Goal: Task Accomplishment & Management: Complete application form

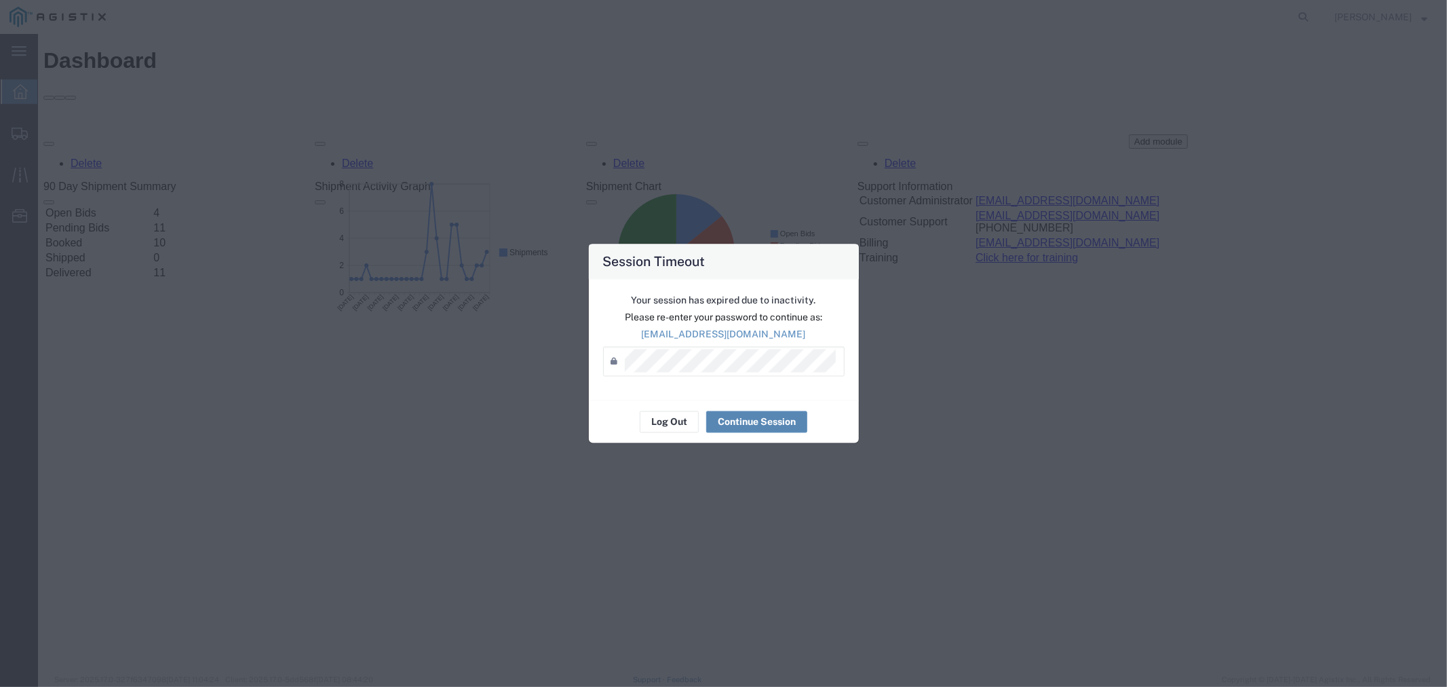
click at [742, 424] on button "Continue Session" at bounding box center [756, 422] width 101 height 22
click at [744, 425] on button "Continue Session" at bounding box center [756, 422] width 101 height 22
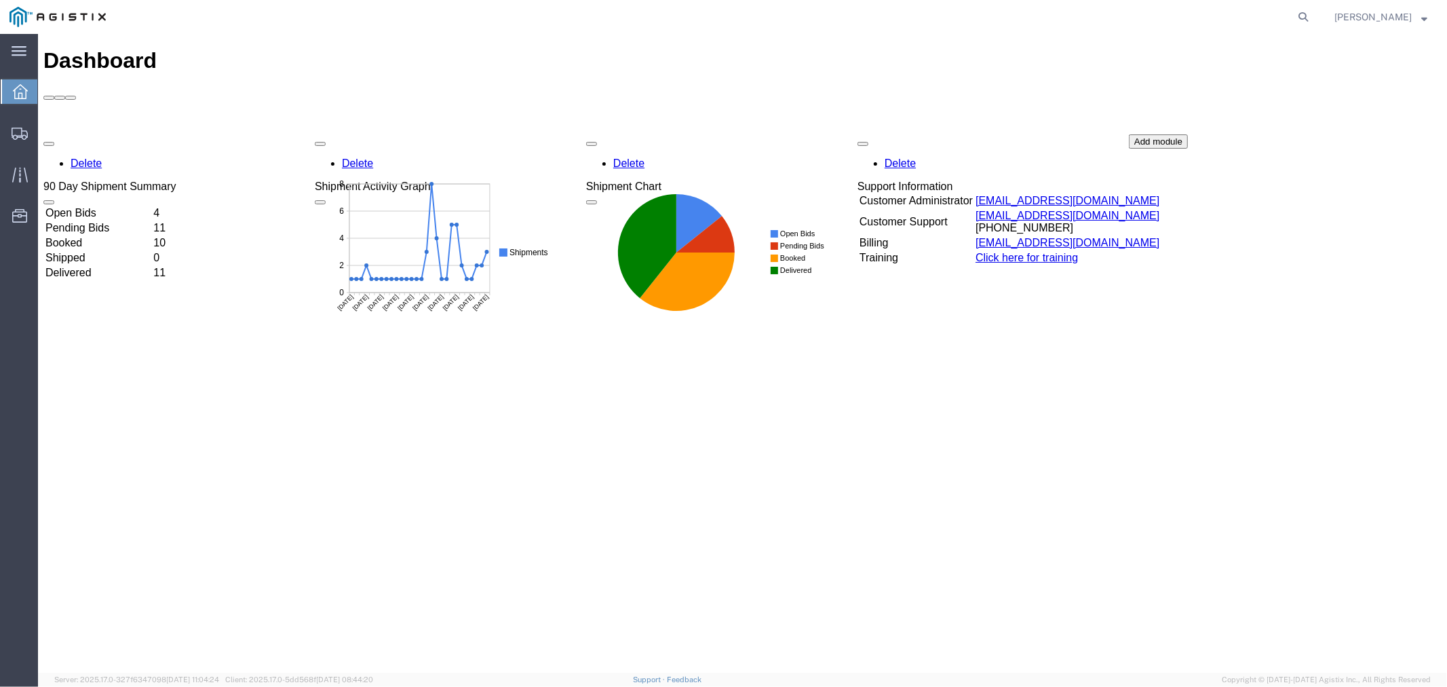
click at [106, 206] on td "Open Bids" at bounding box center [97, 213] width 107 height 14
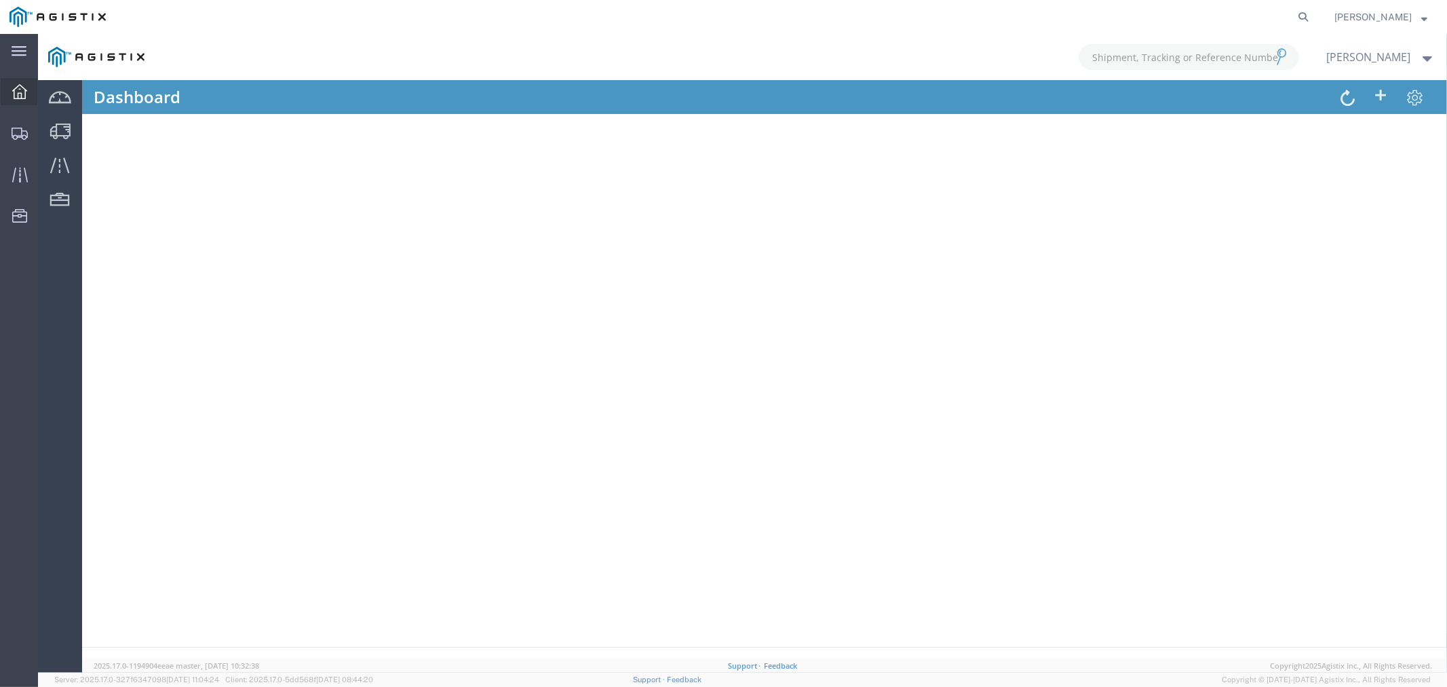
click at [28, 95] on div at bounding box center [20, 91] width 38 height 27
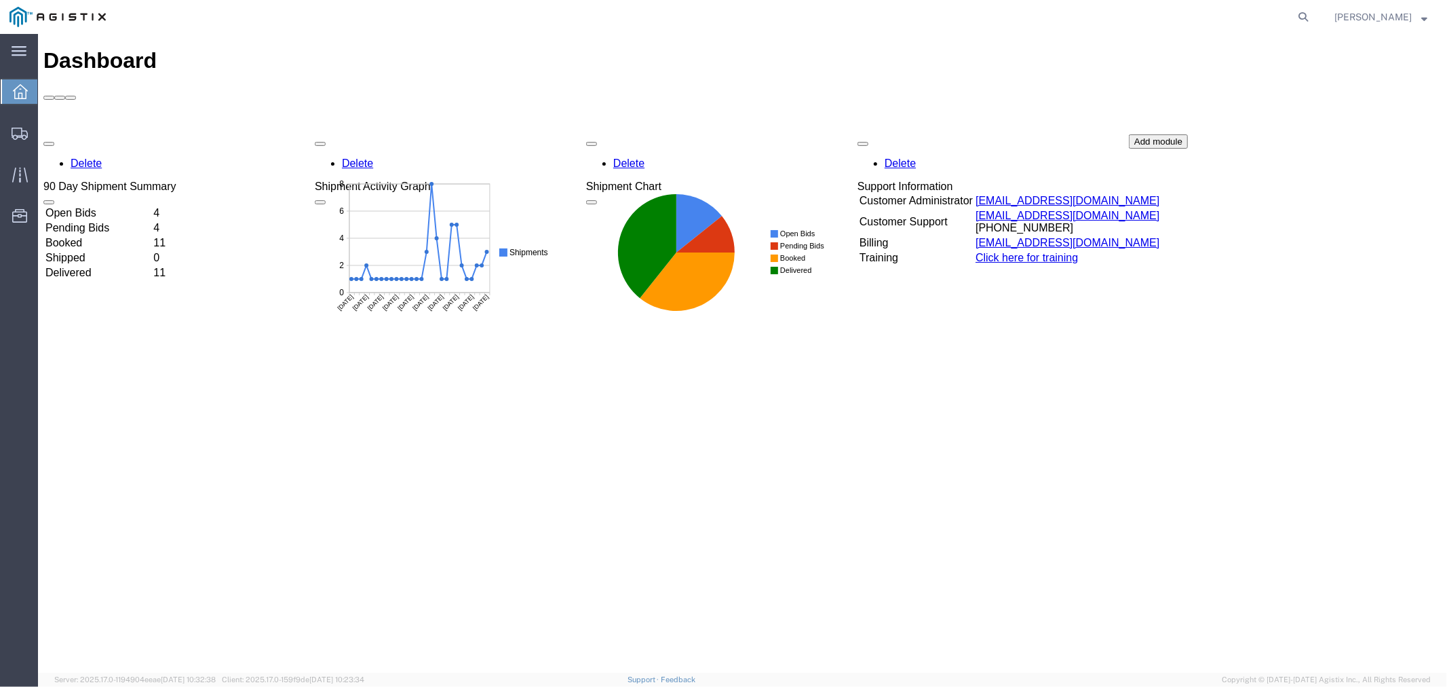
click at [142, 134] on div "Delete 90 Day Shipment Summary Open Bids 4 Pending Bids 4 Booked 11 Shipped 0 D…" at bounding box center [742, 236] width 1398 height 204
click at [104, 206] on td "Open Bids" at bounding box center [97, 213] width 107 height 14
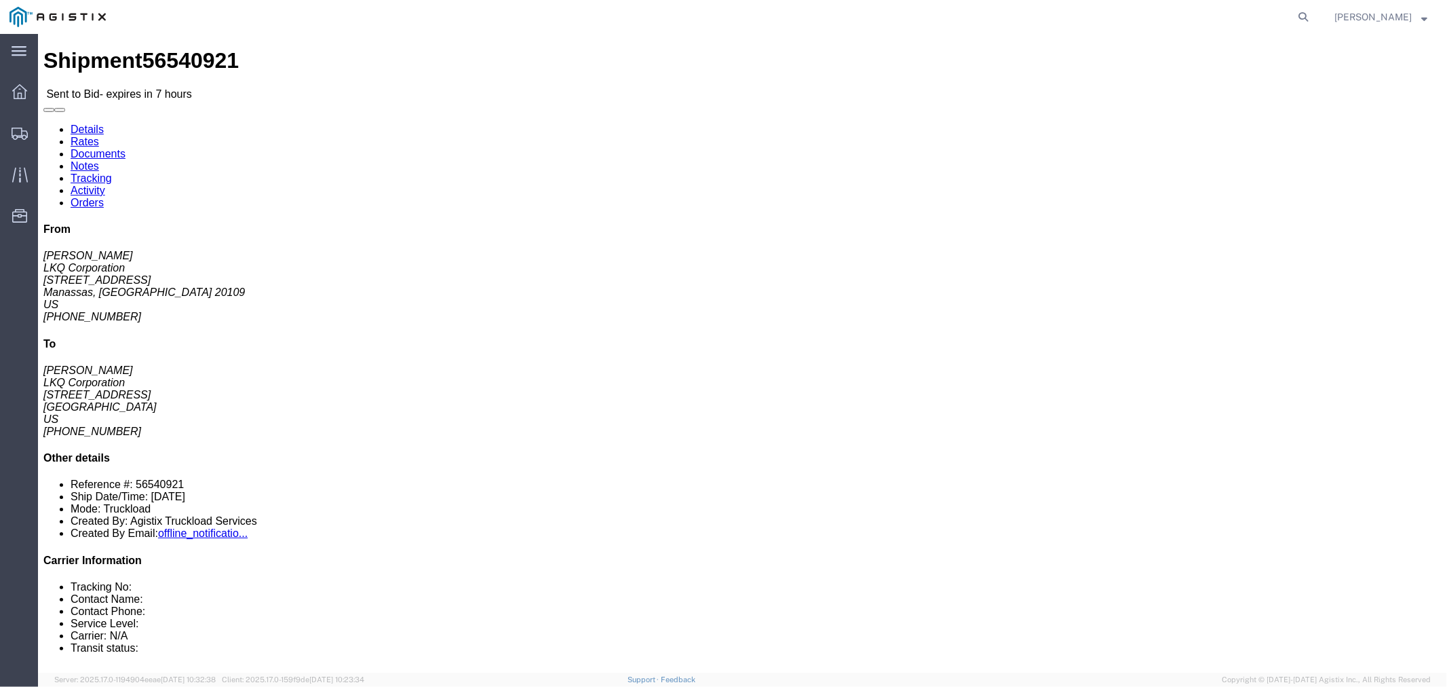
click button "button"
click link "Notes"
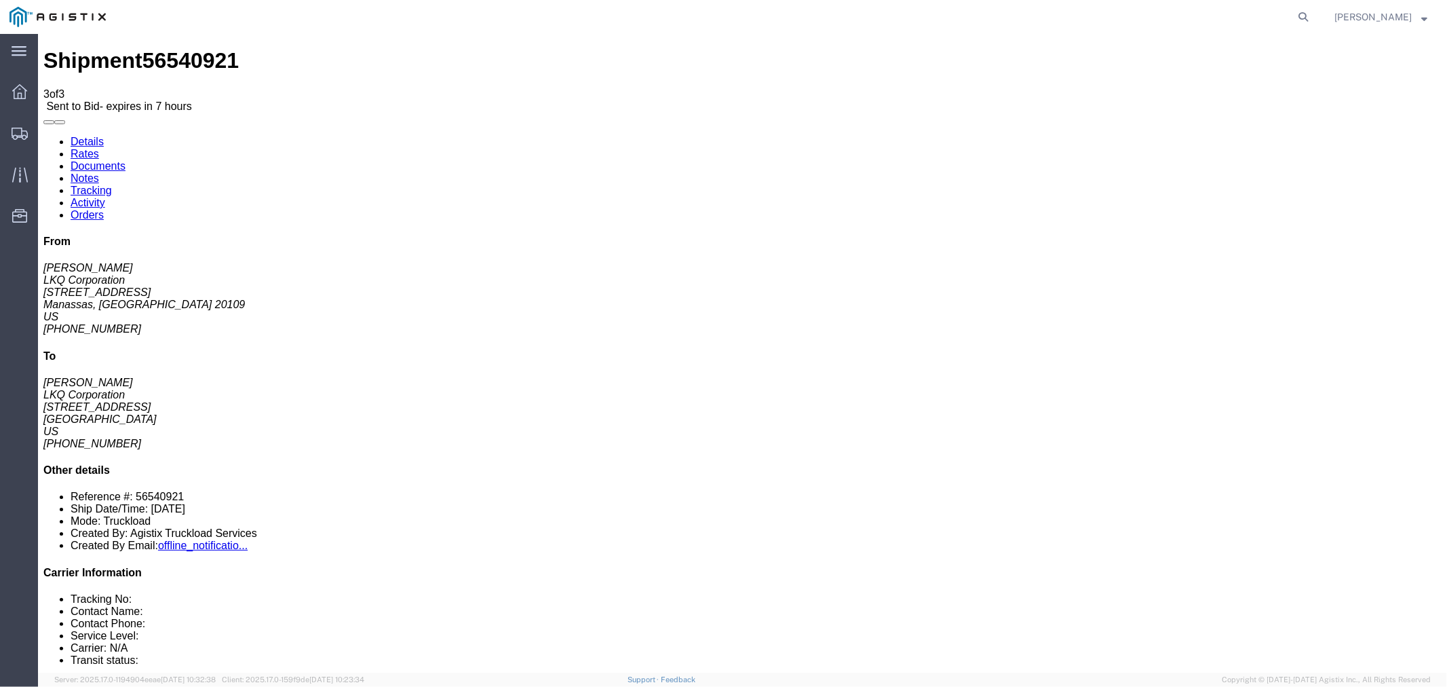
click at [98, 147] on link "Rates" at bounding box center [84, 153] width 28 height 12
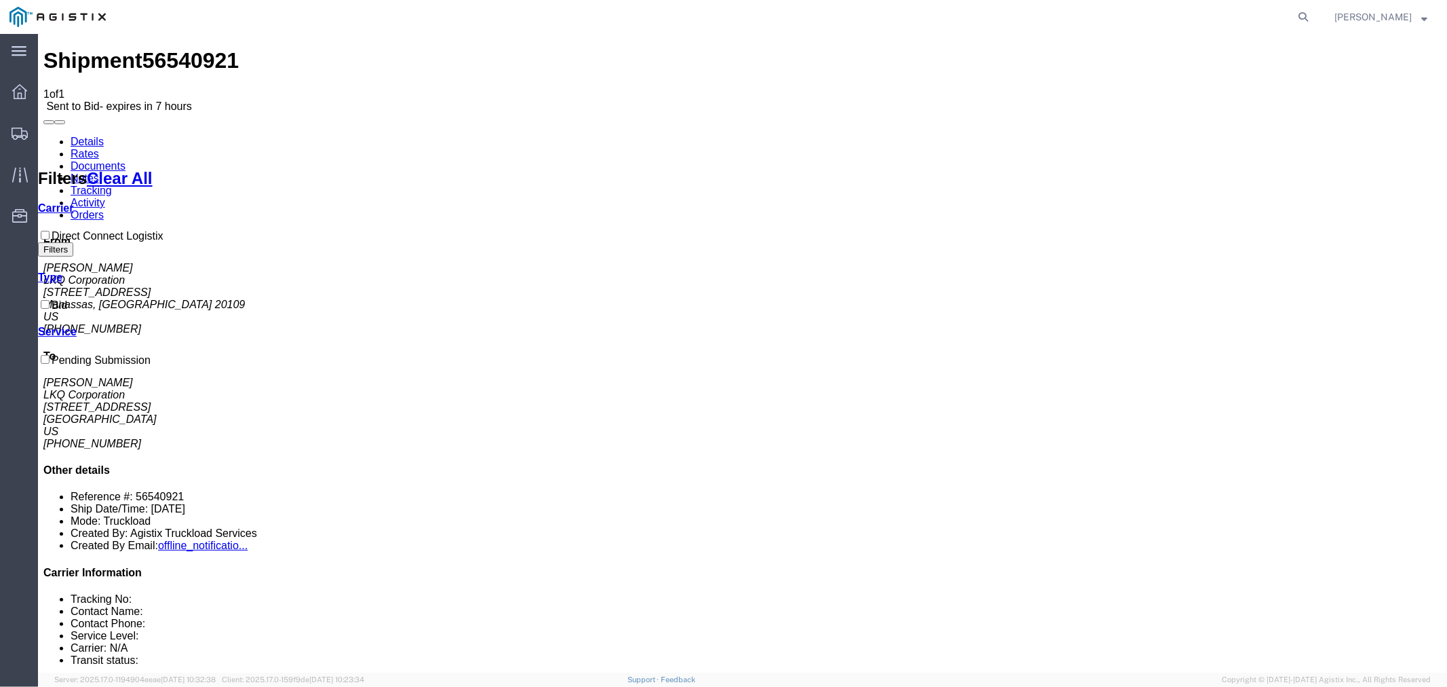
click at [98, 172] on link "Notes" at bounding box center [84, 178] width 28 height 12
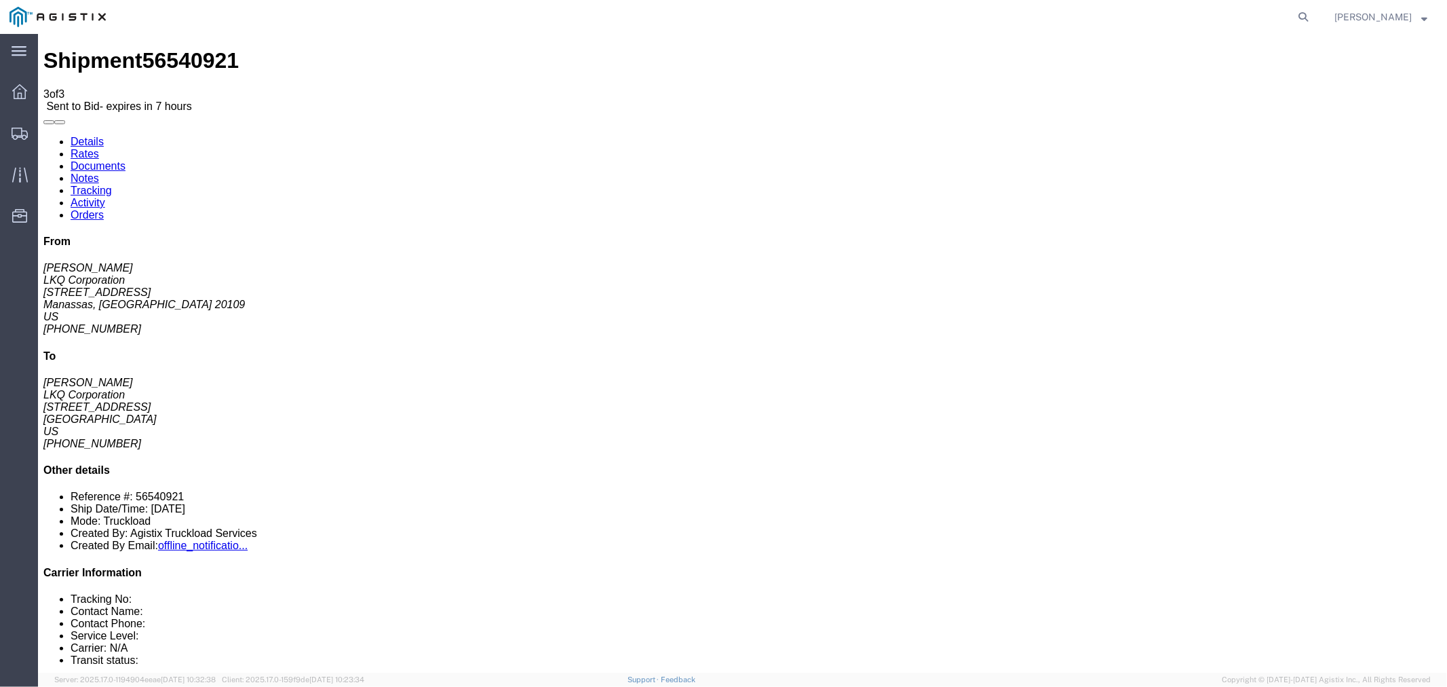
click at [98, 147] on link "Rates" at bounding box center [84, 153] width 28 height 12
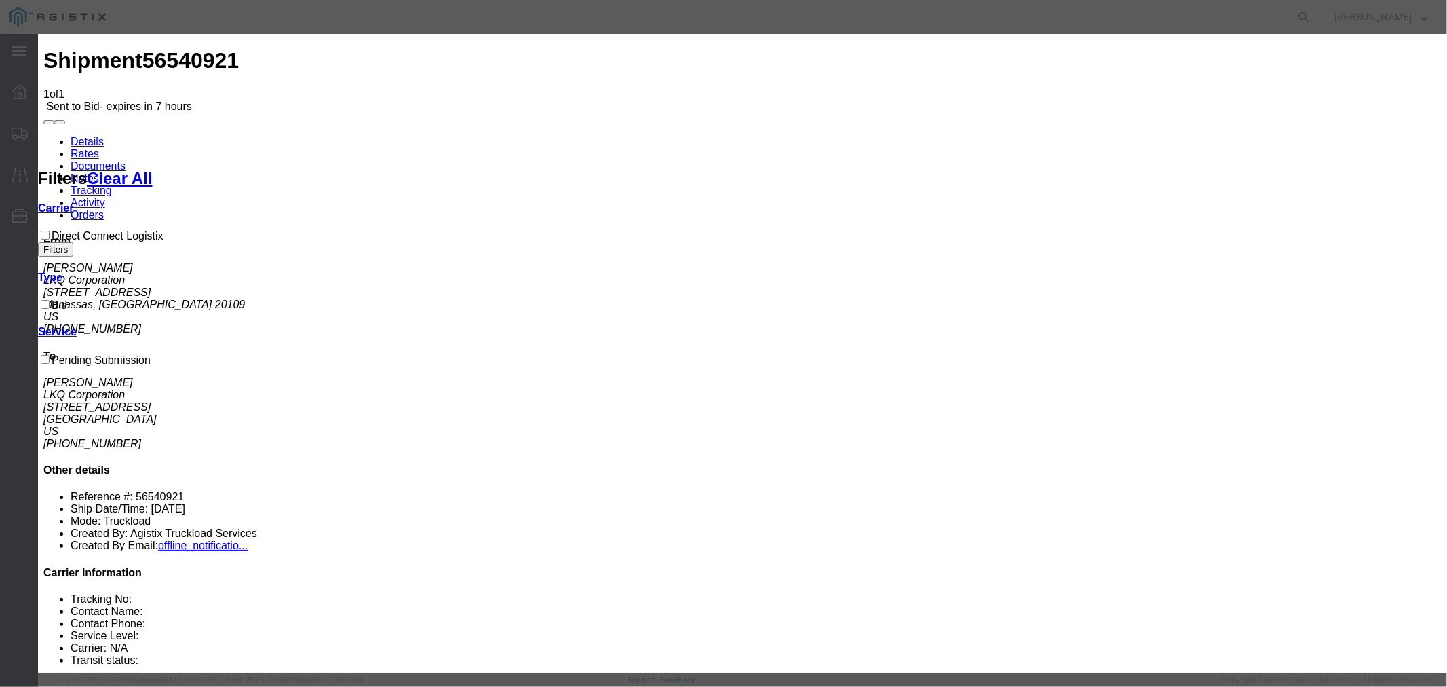
select select "4506"
select select "15907"
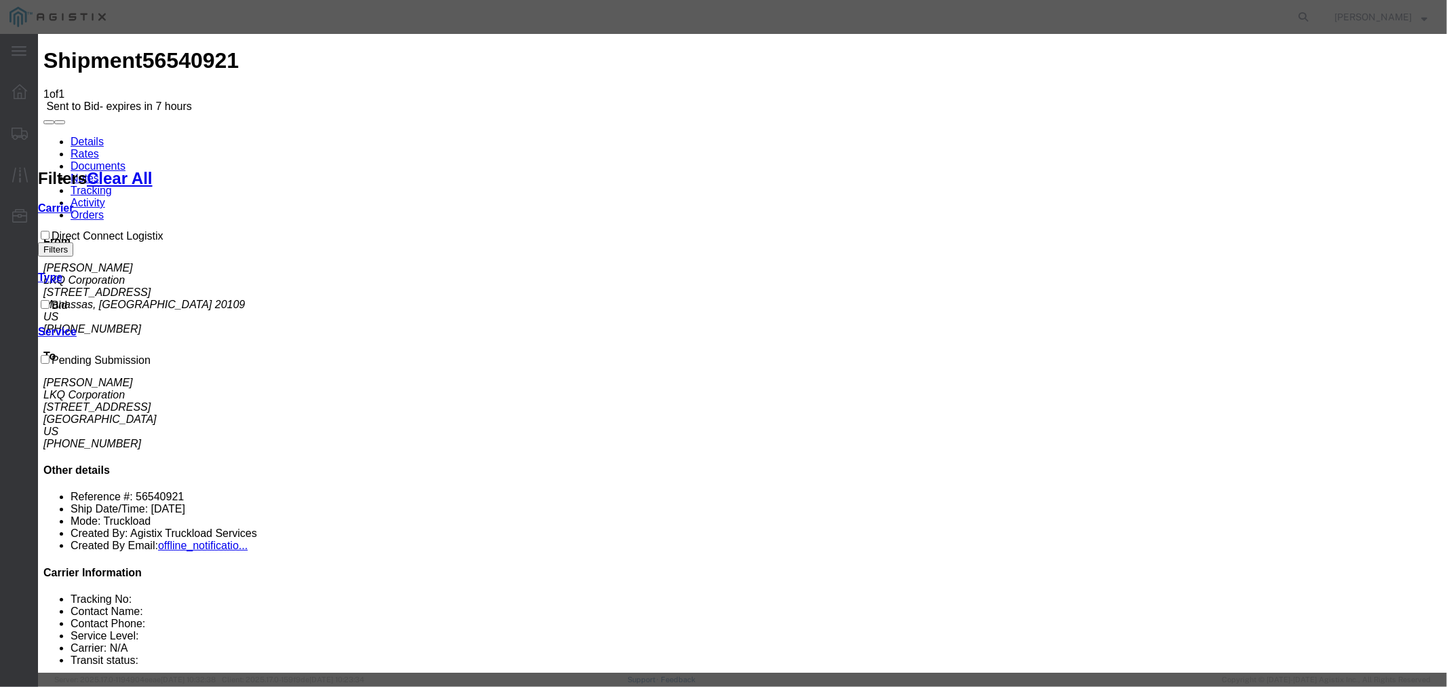
drag, startPoint x: 1020, startPoint y: 163, endPoint x: 1028, endPoint y: 167, distance: 8.5
type input "DCL"
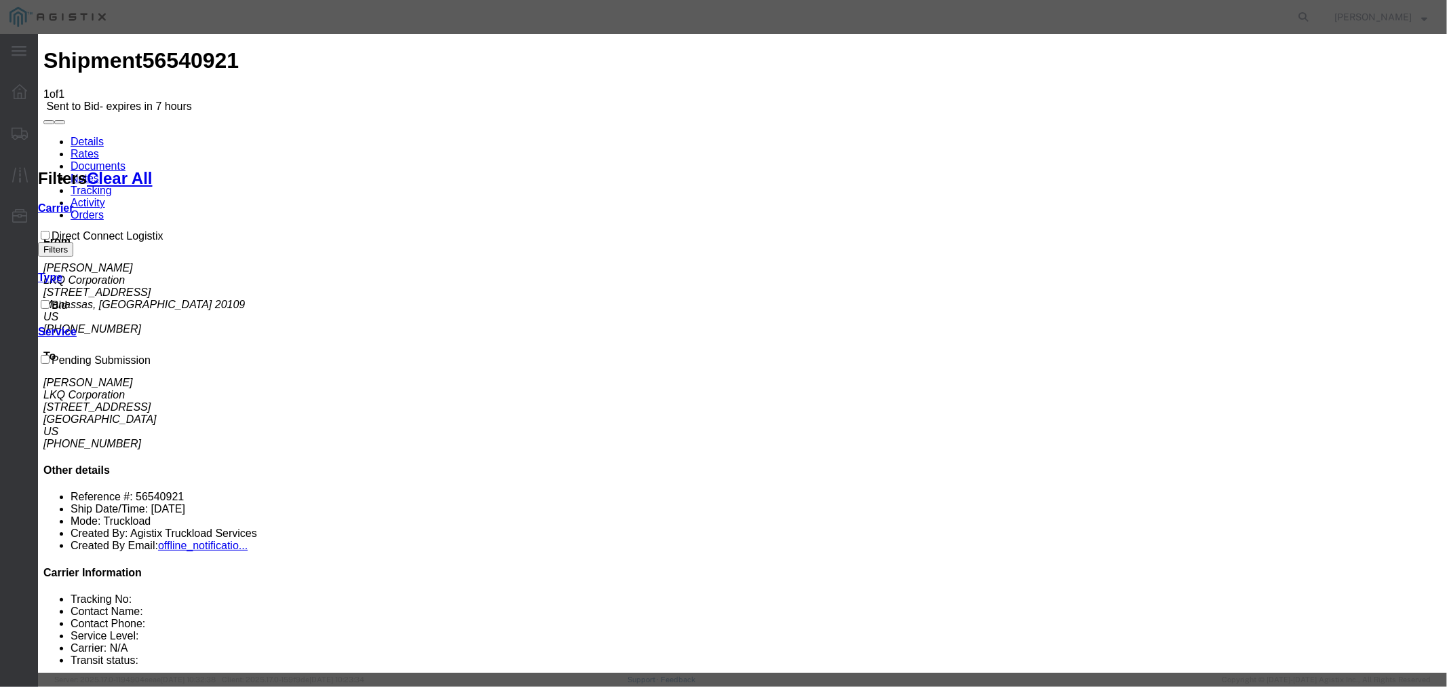
type input "1150"
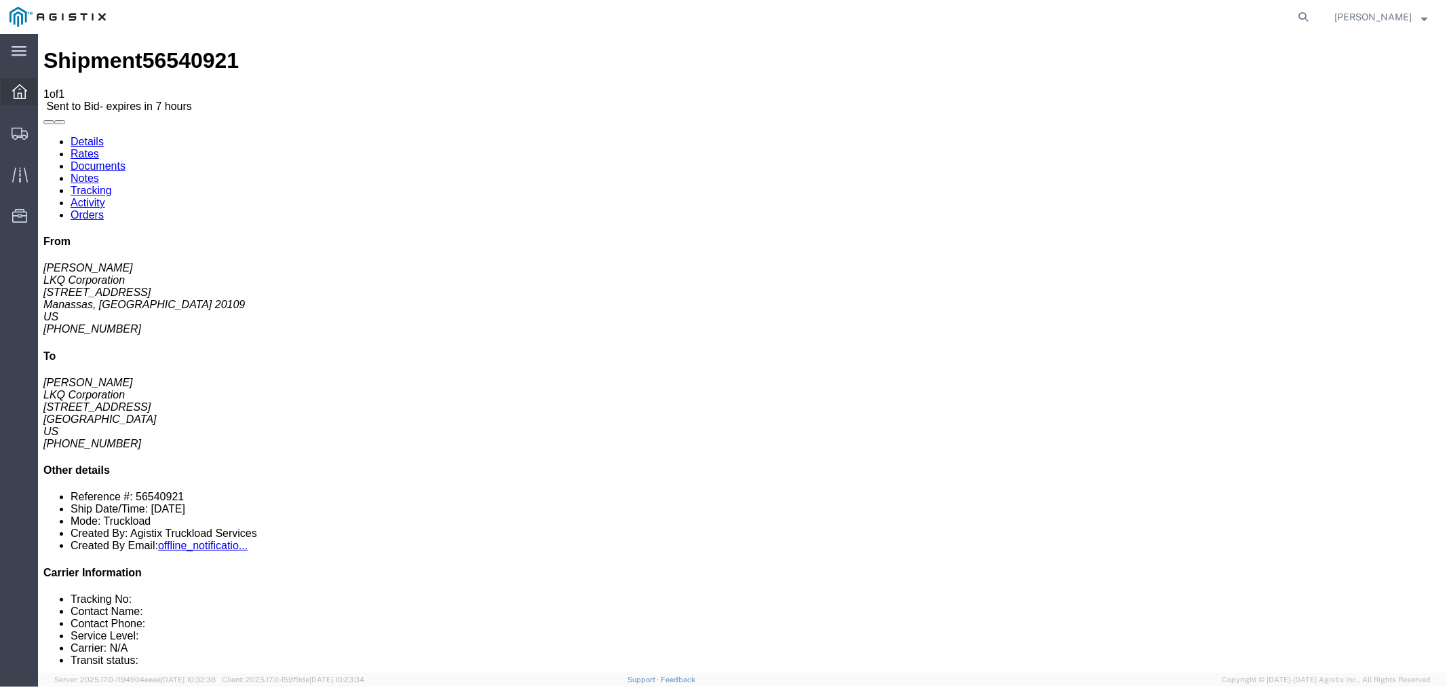
click at [18, 90] on icon at bounding box center [19, 91] width 15 height 15
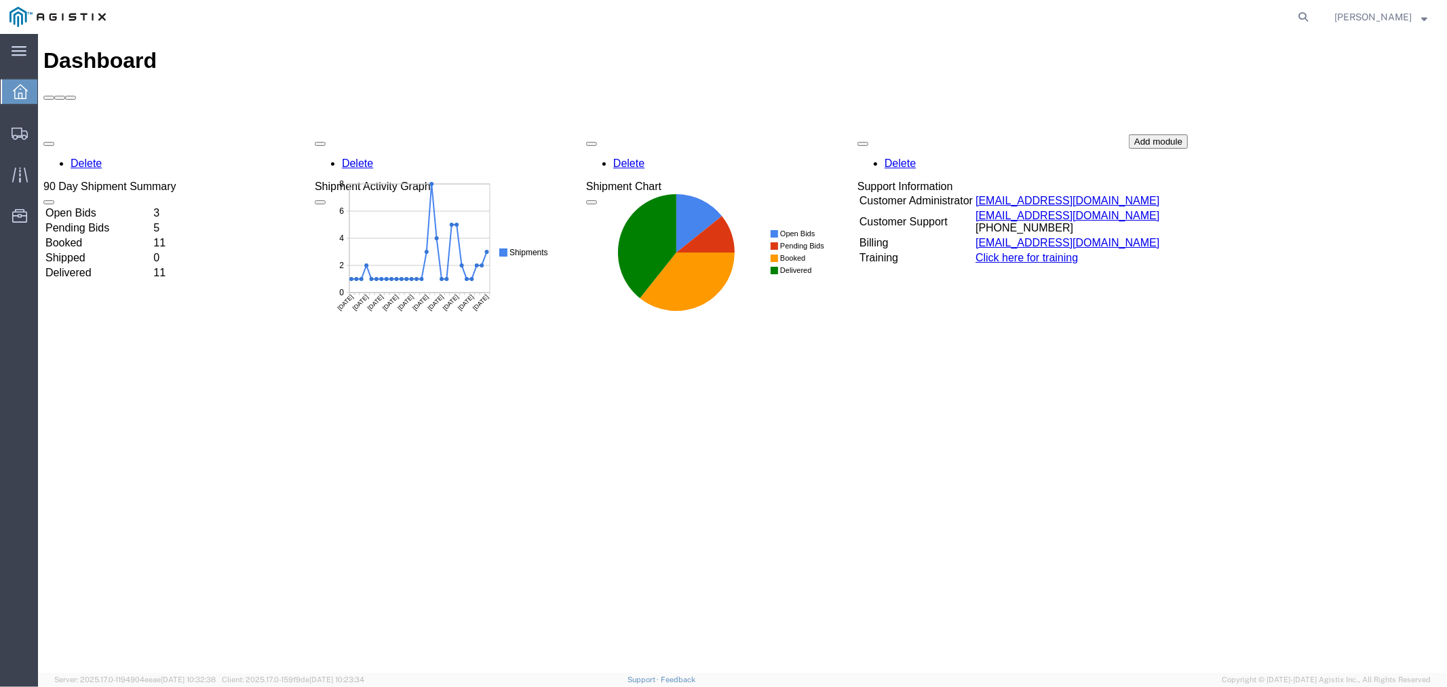
click at [104, 206] on td "Open Bids" at bounding box center [97, 213] width 107 height 14
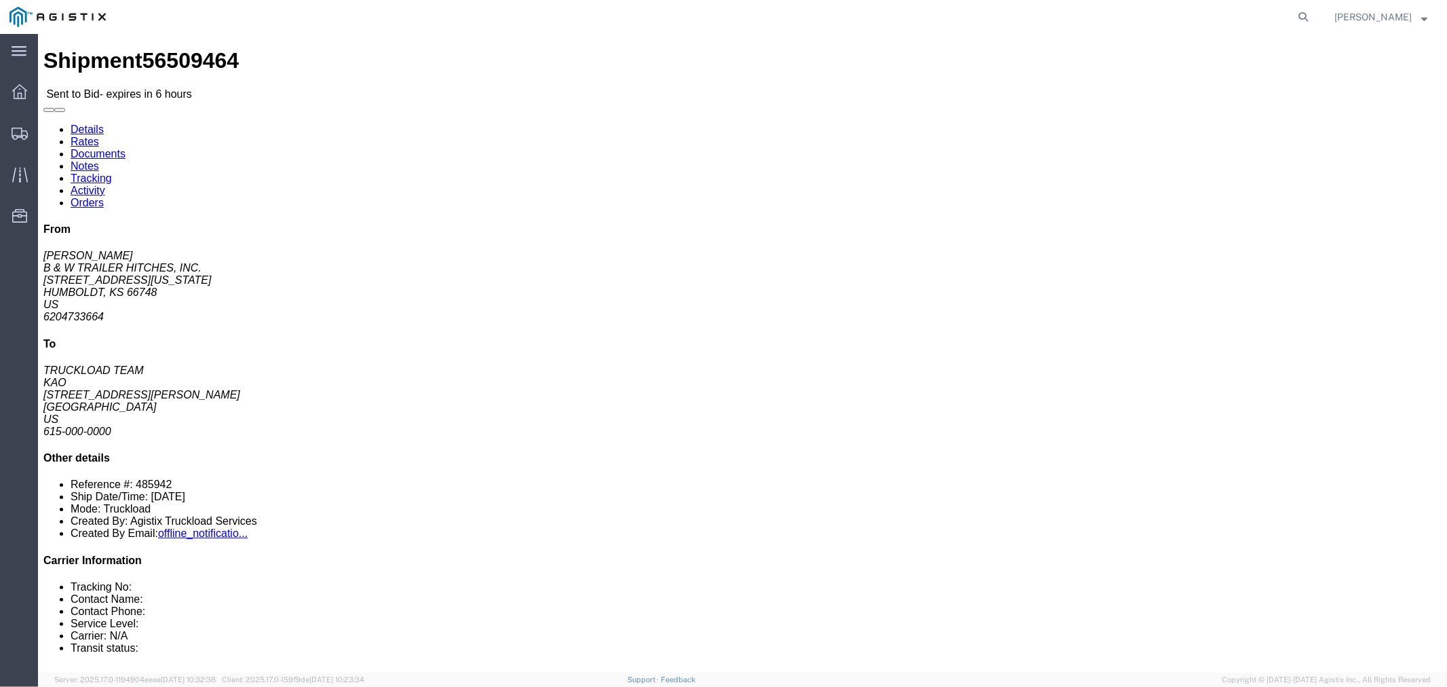
click button "button"
click link "Notes"
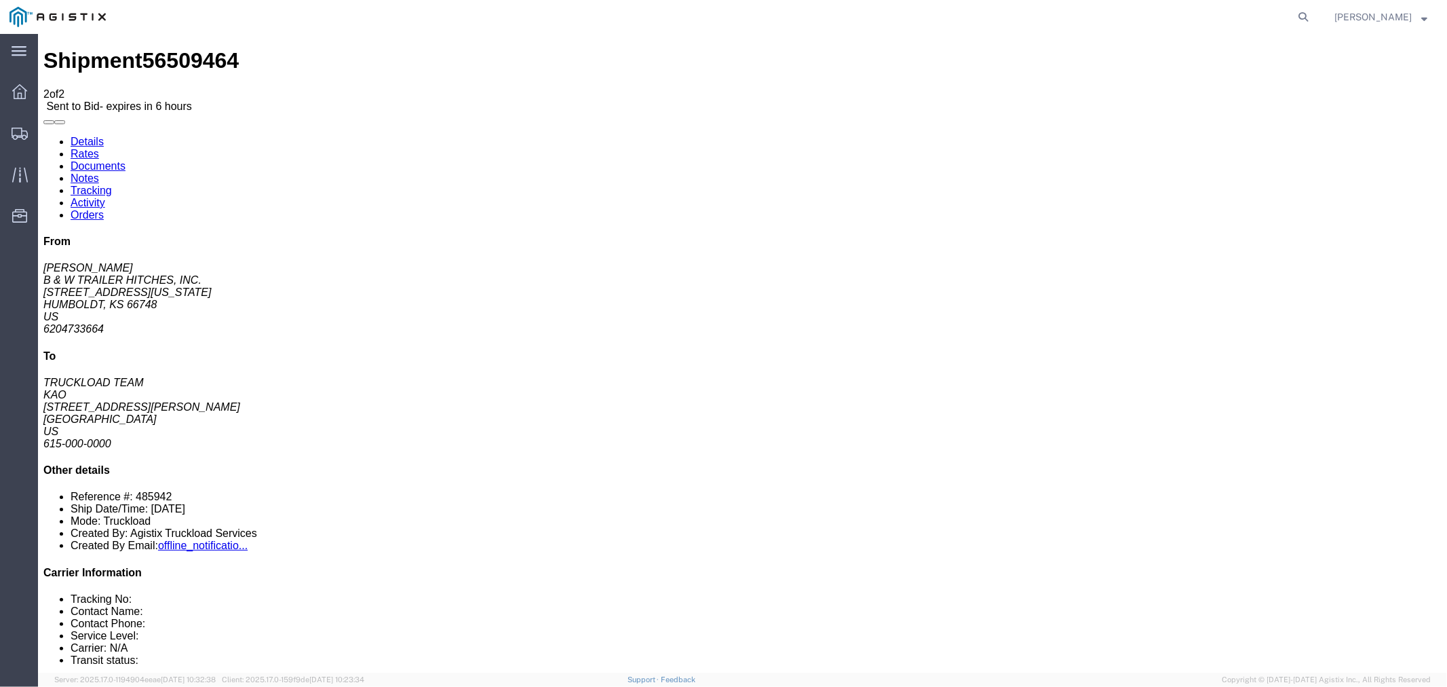
click at [98, 147] on link "Rates" at bounding box center [84, 153] width 28 height 12
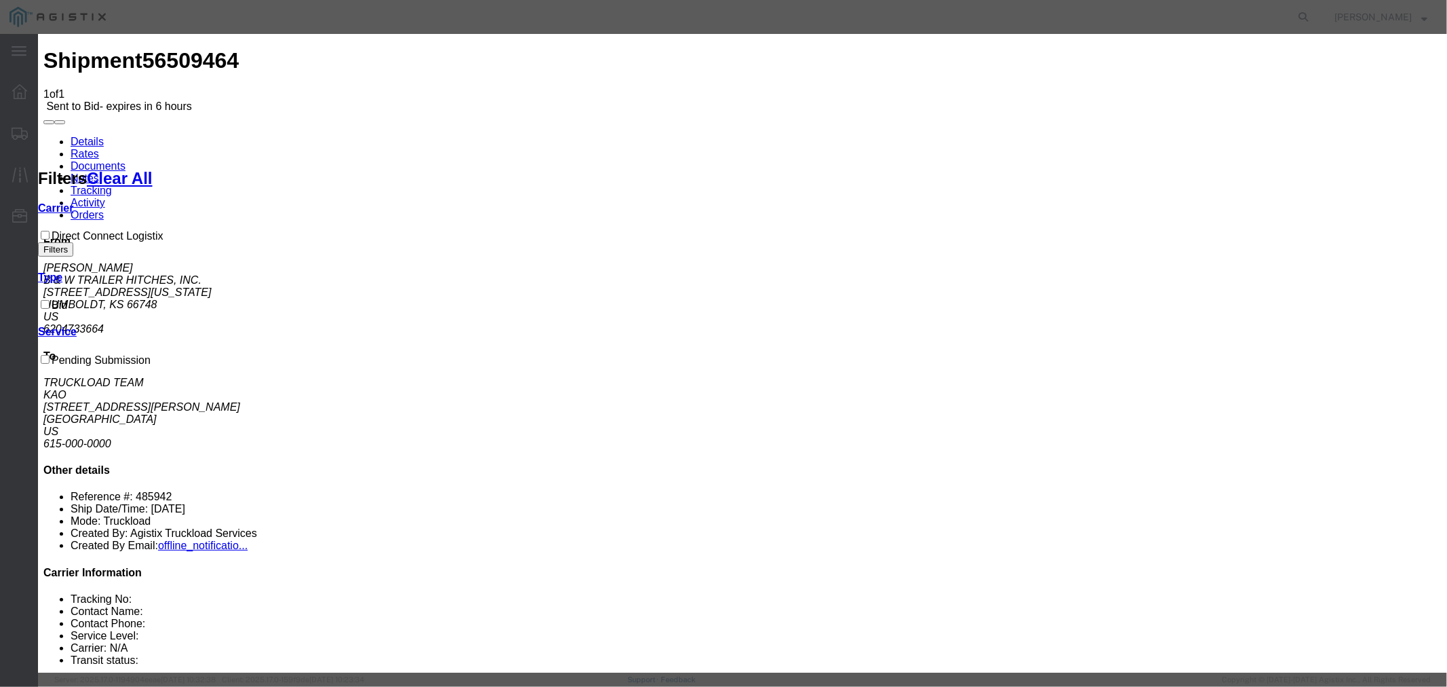
select select "4506"
drag, startPoint x: 790, startPoint y: 156, endPoint x: 793, endPoint y: 165, distance: 9.4
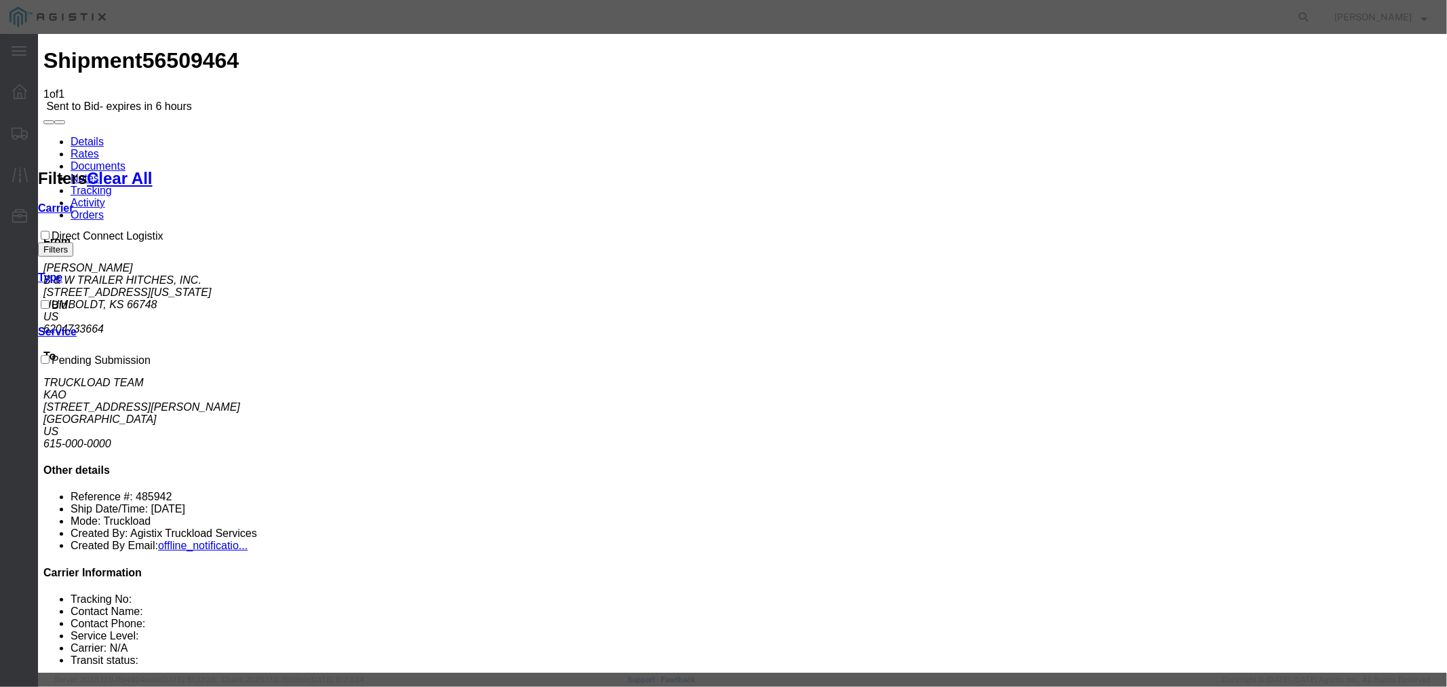
select select "15907"
type input "DCL"
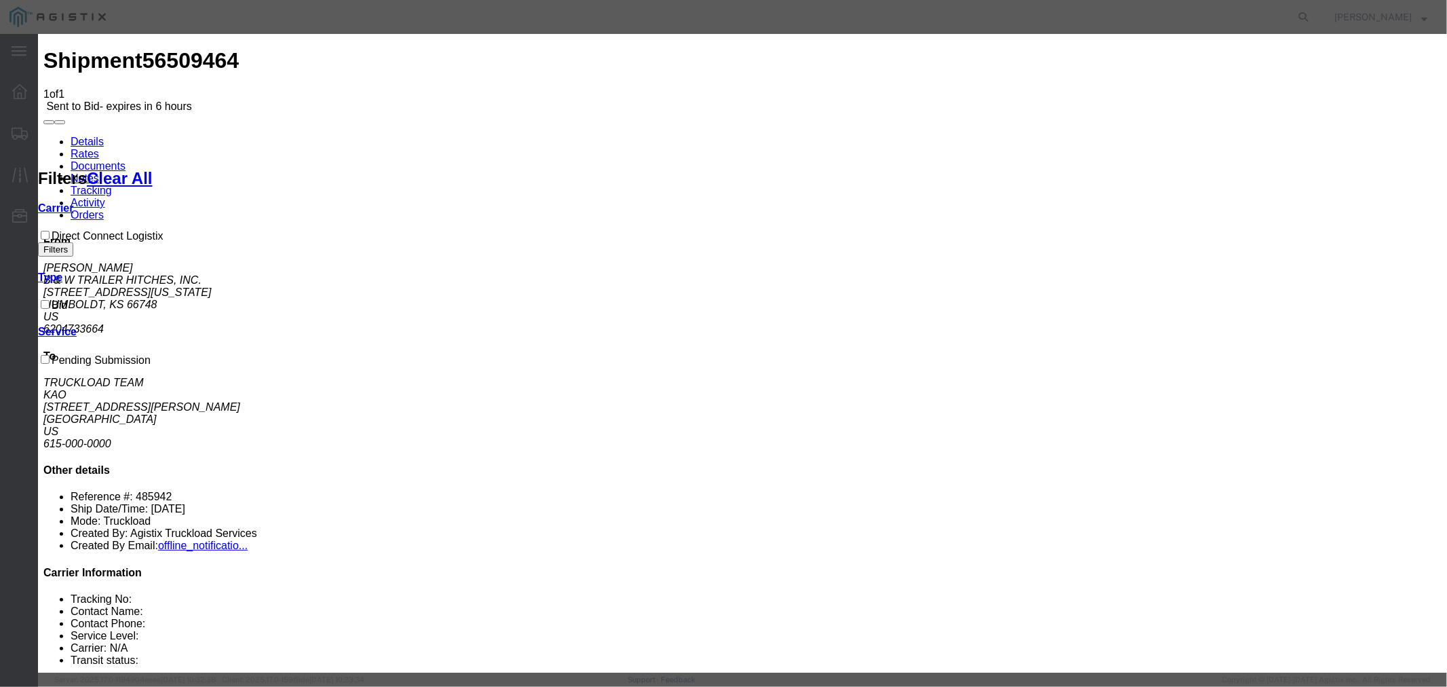
type input "2250"
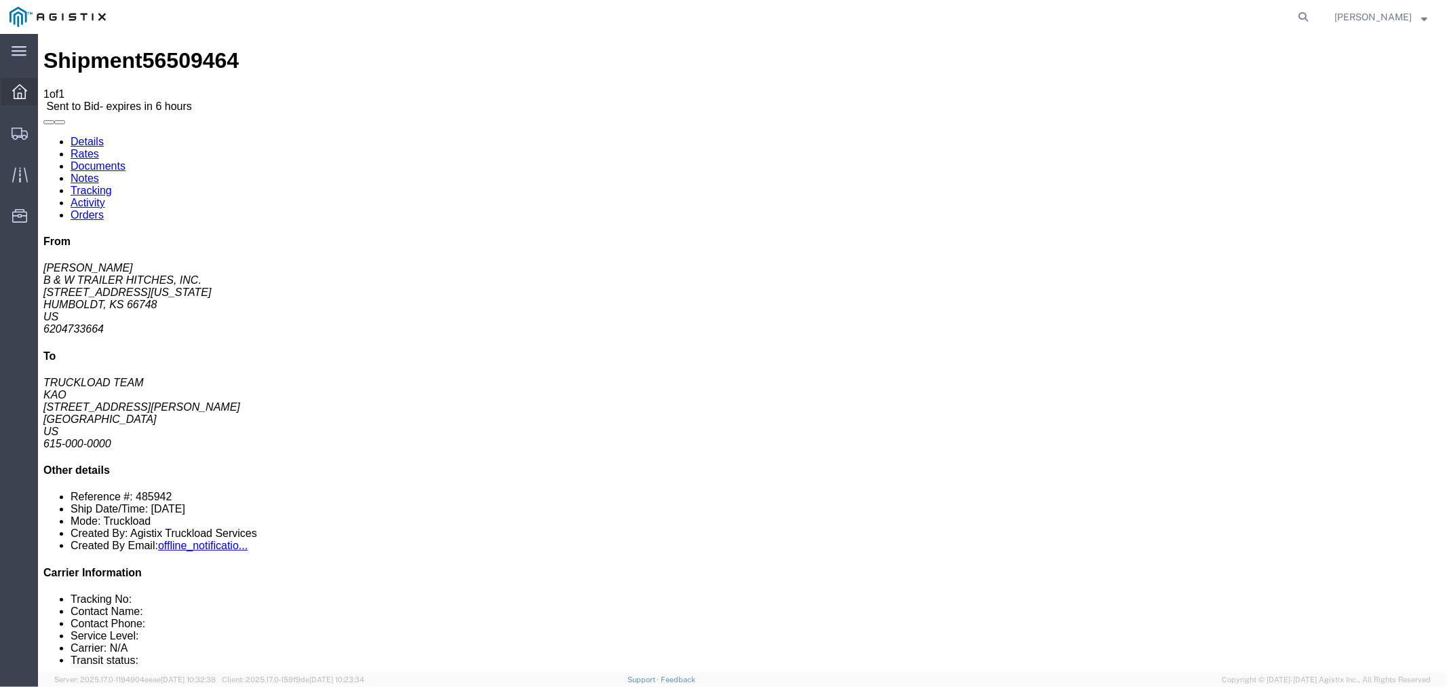
click at [21, 90] on icon at bounding box center [19, 91] width 15 height 15
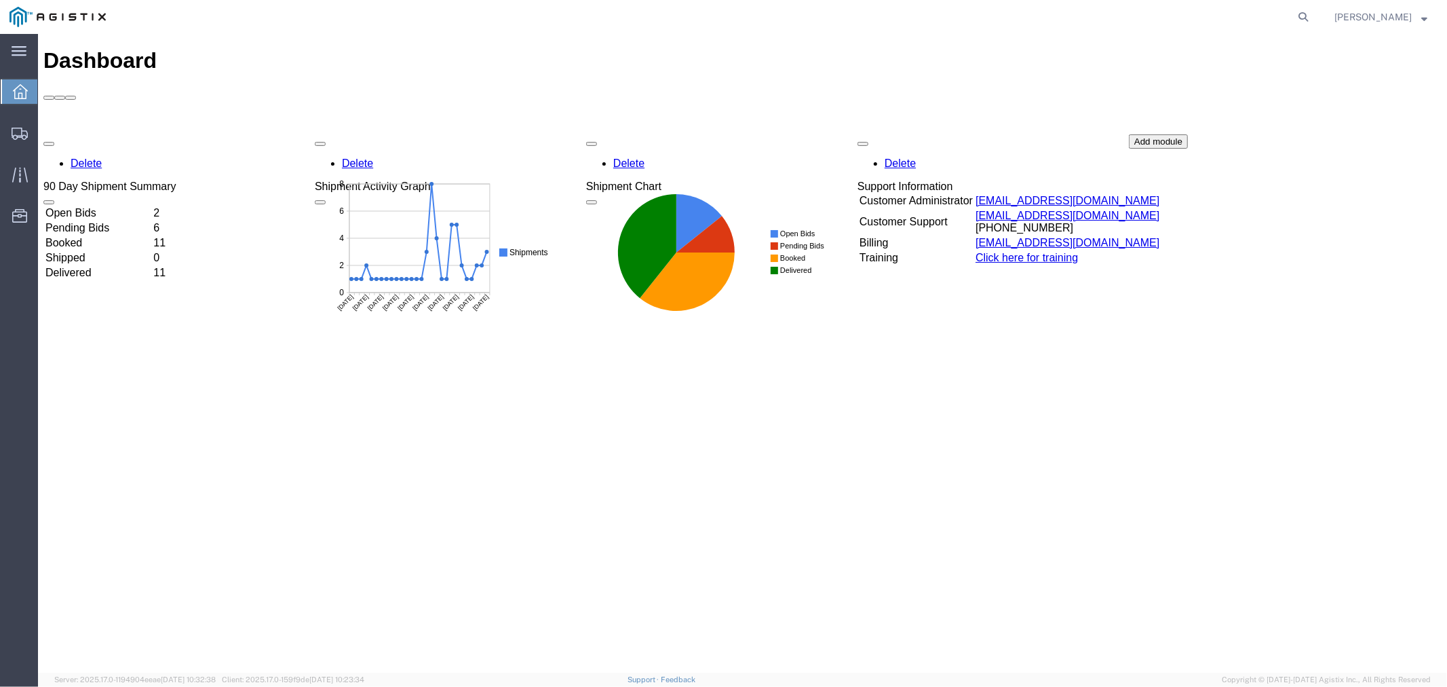
click at [112, 206] on td "Open Bids" at bounding box center [97, 213] width 107 height 14
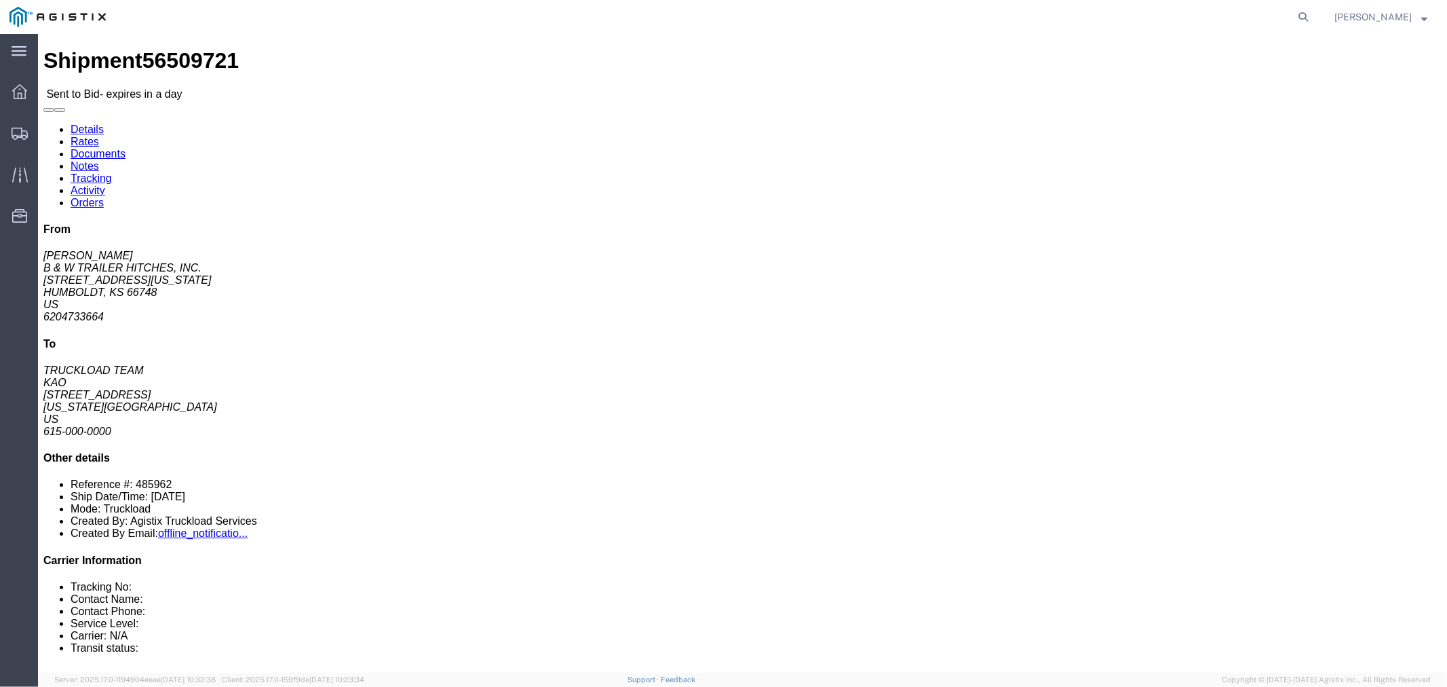
click button "button"
click link "Notes"
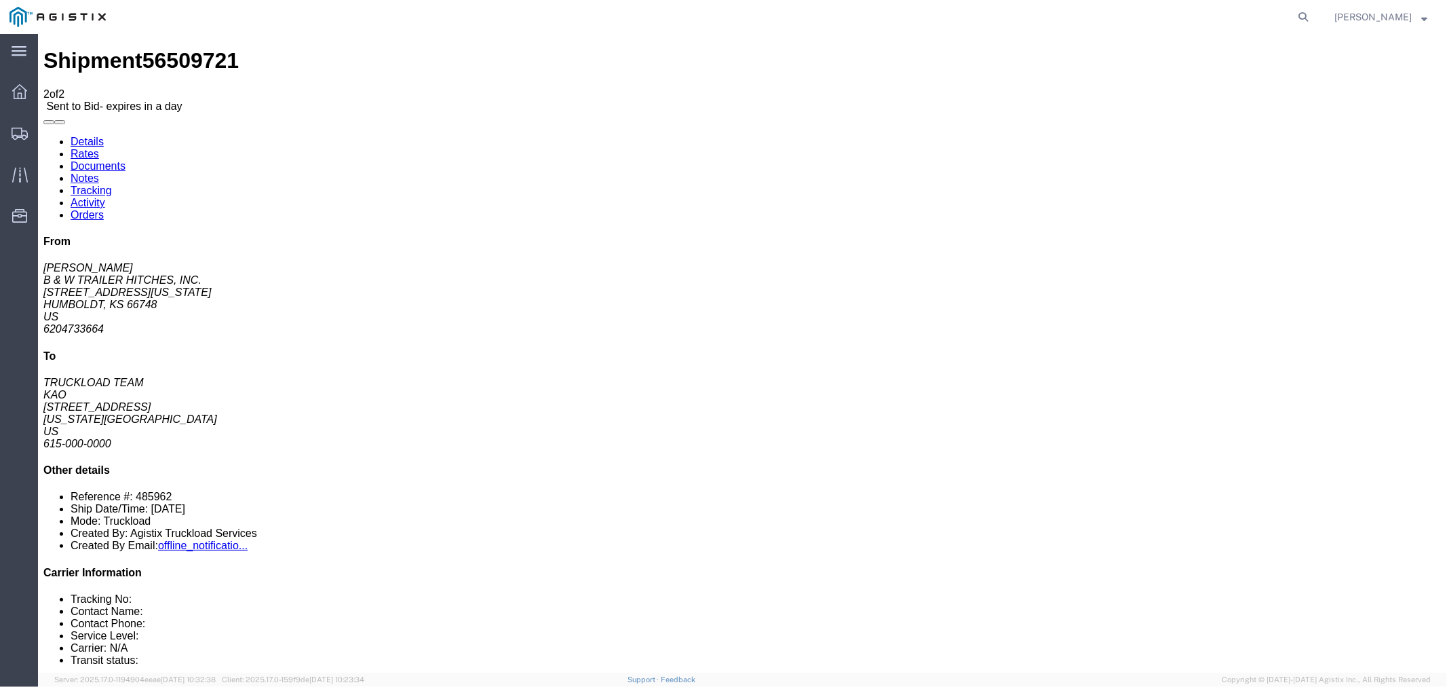
click at [98, 147] on link "Rates" at bounding box center [84, 153] width 28 height 12
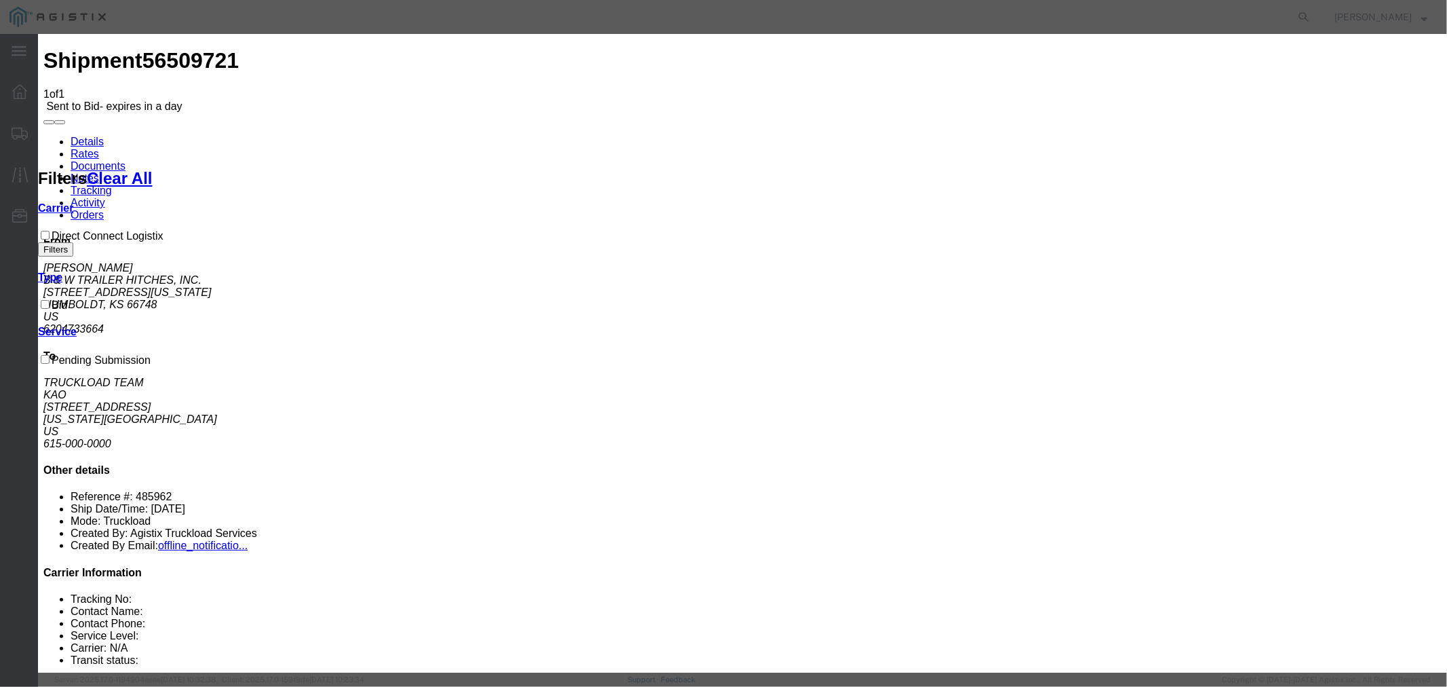
select select "4506"
select select "15907"
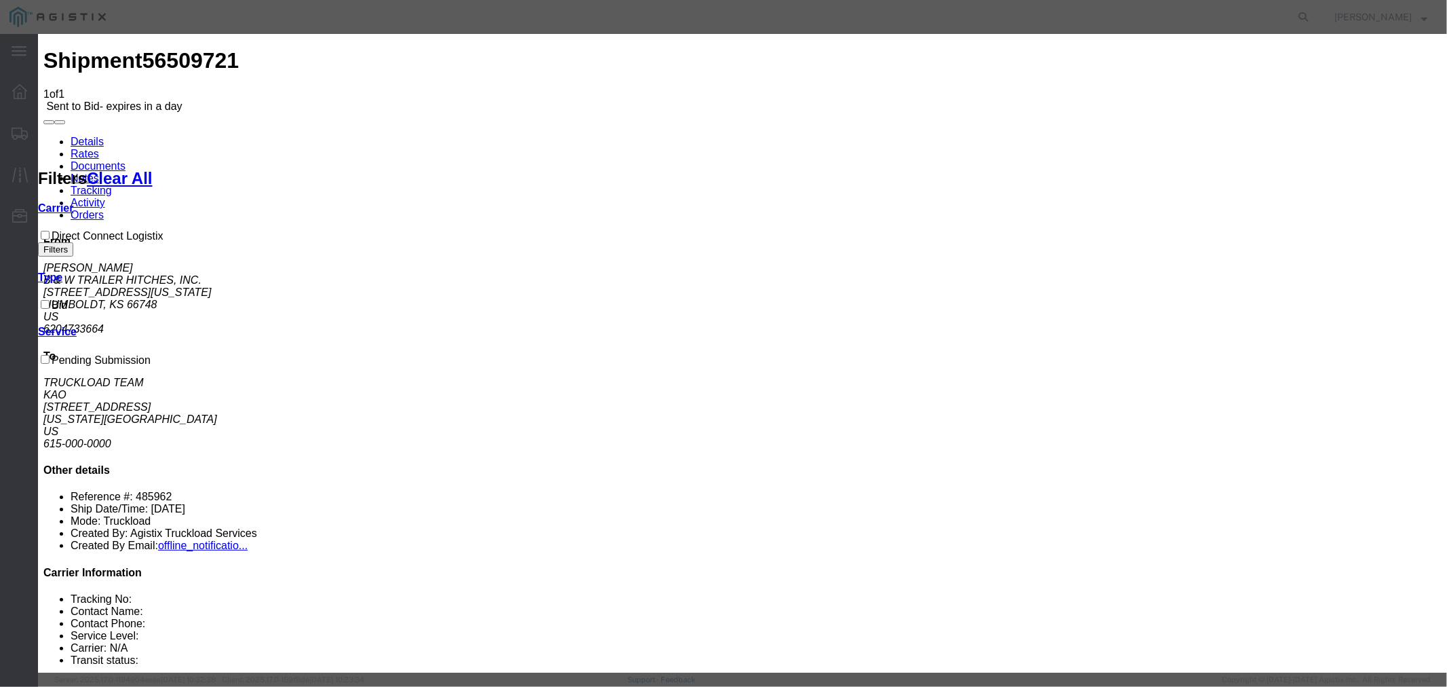
type input "DCL"
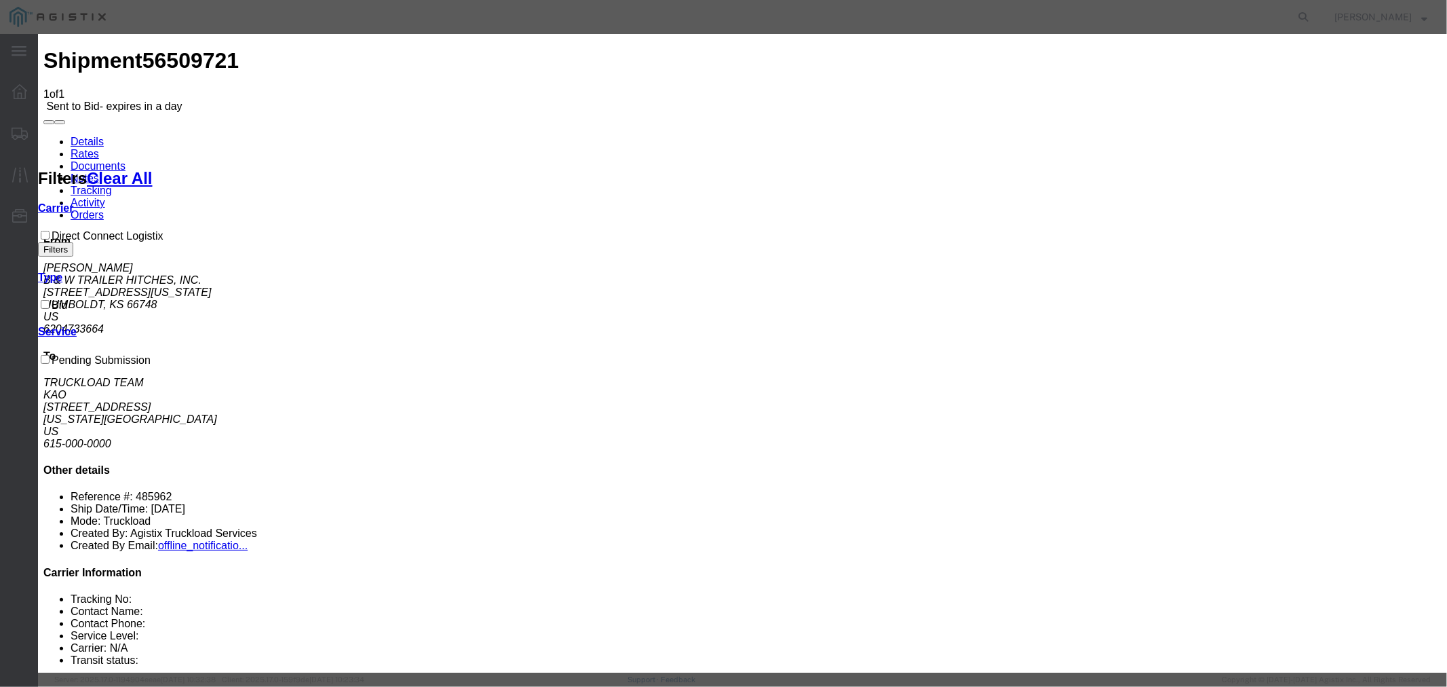
type input "790"
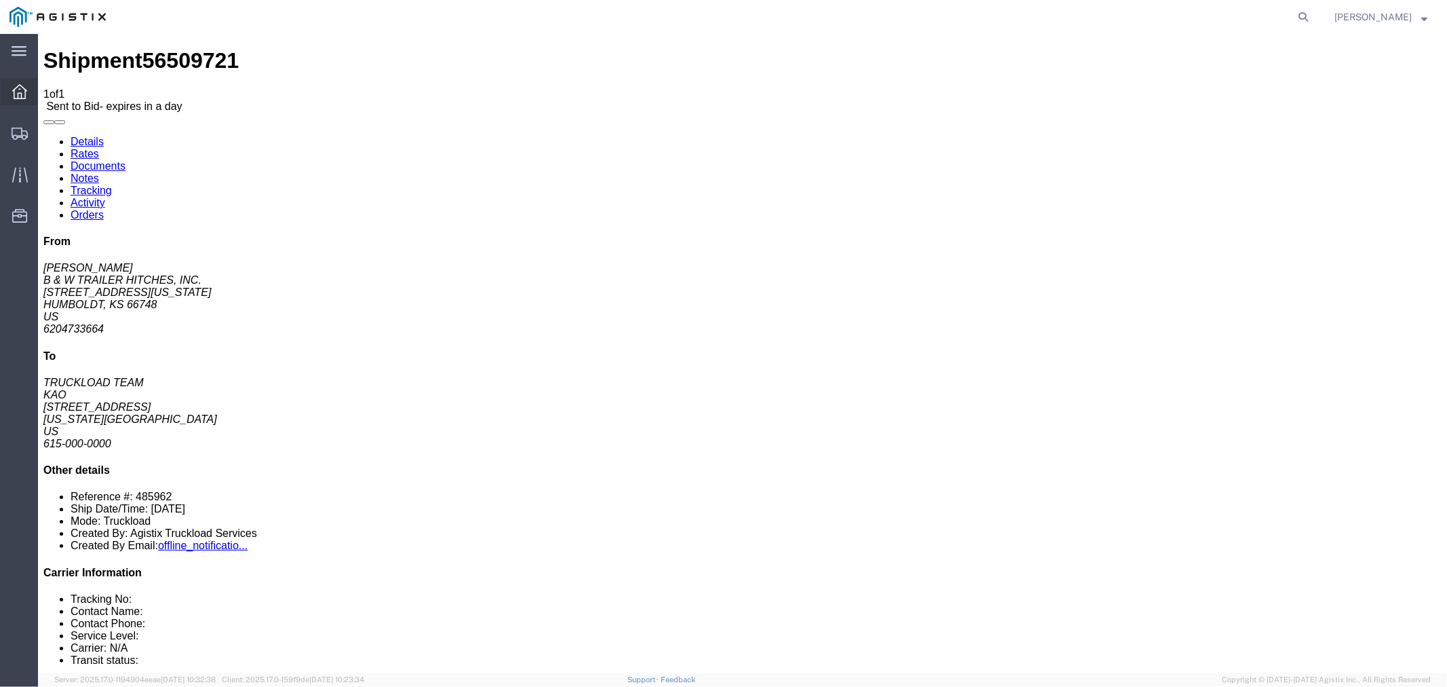
click at [8, 88] on div at bounding box center [20, 91] width 38 height 27
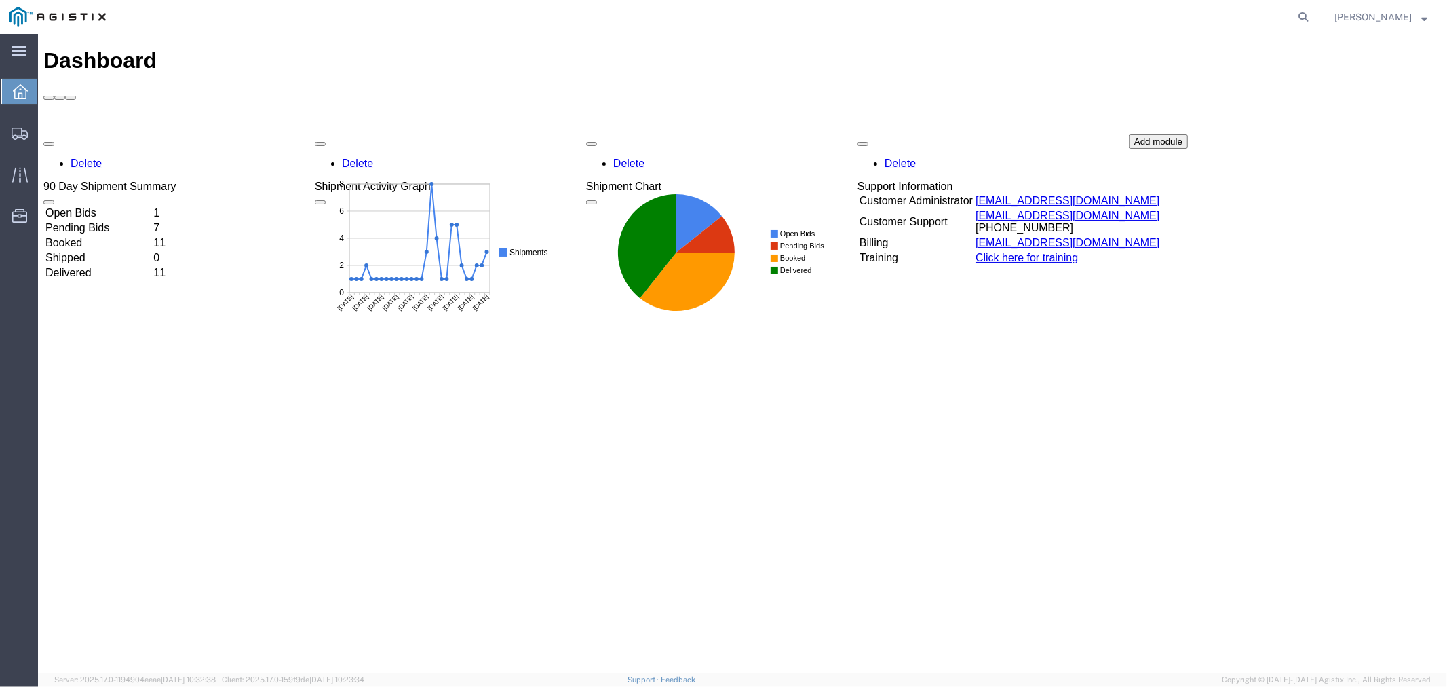
click at [104, 206] on td "Open Bids" at bounding box center [97, 213] width 107 height 14
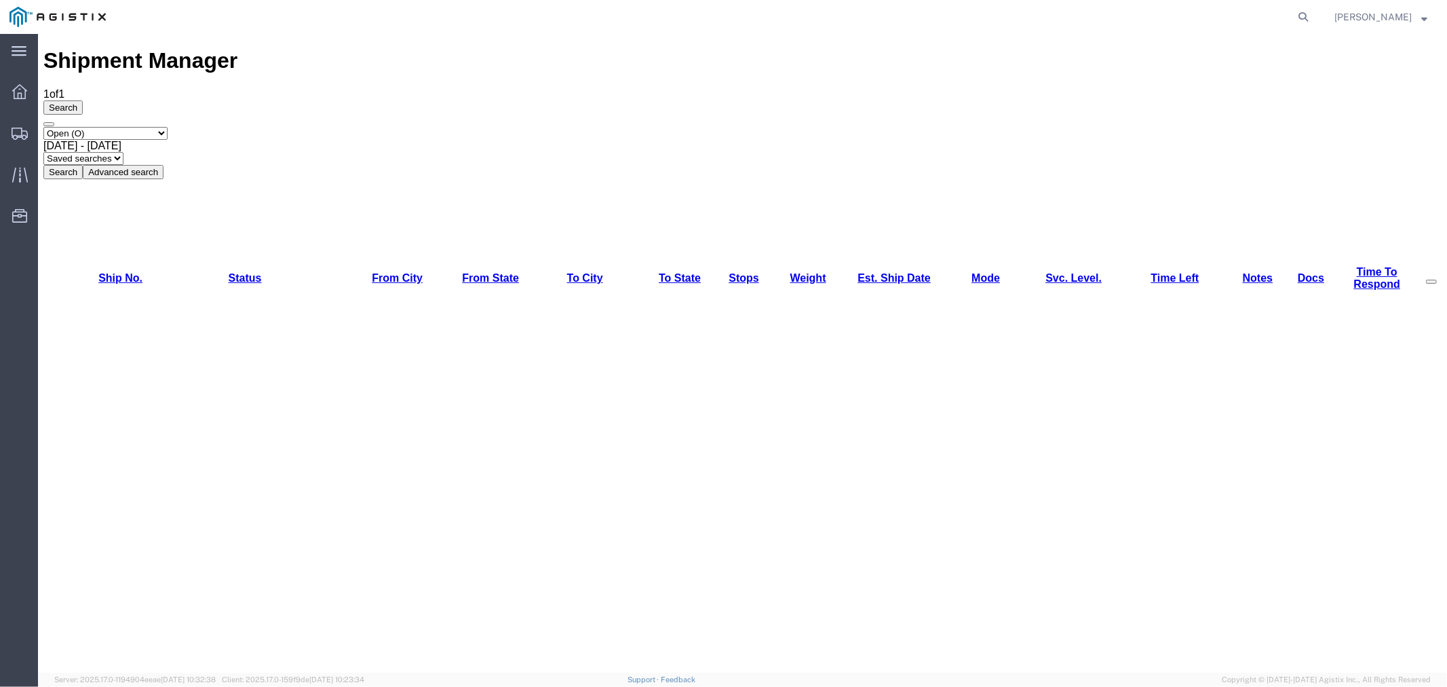
click at [313, 239] on div "Shipment Manager 1 of 1 Search Select status Active (AC, O, P) All Approved Awa…" at bounding box center [742, 595] width 1398 height 1097
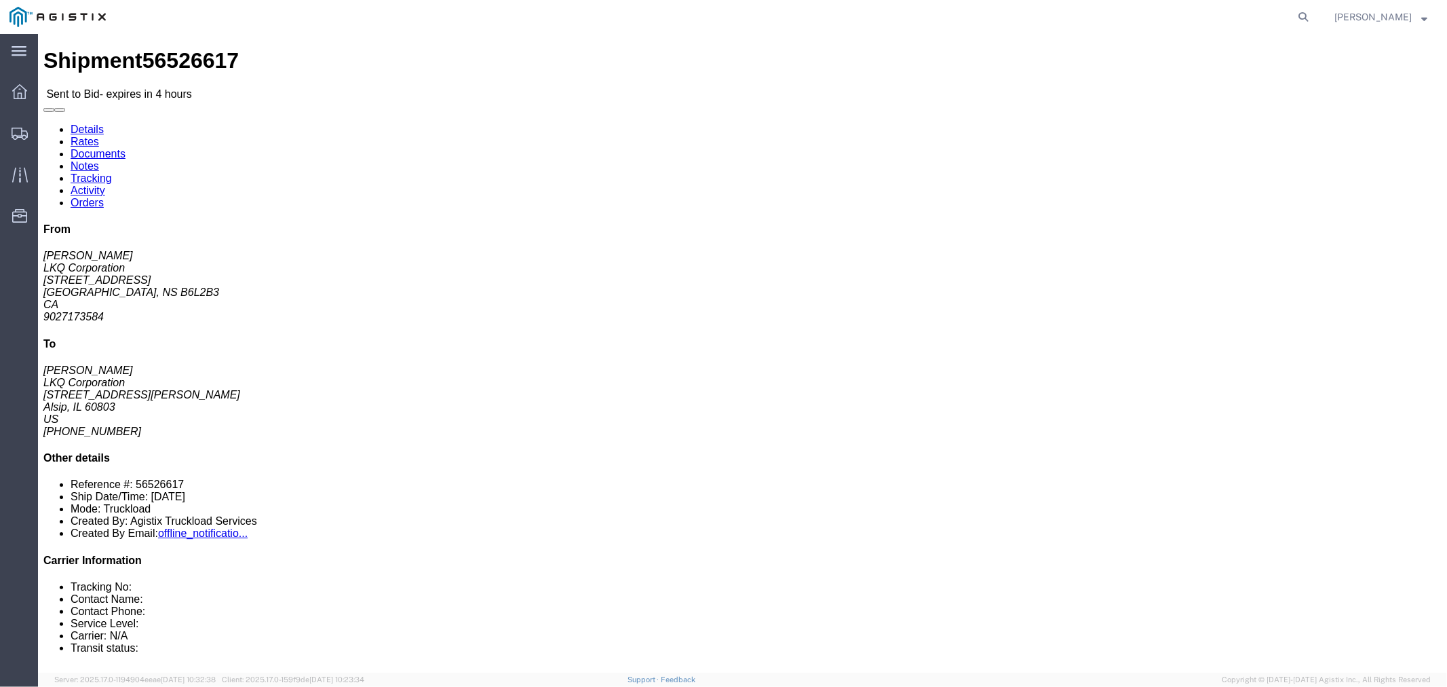
click button "button"
click div "Leg 1 - Truckload Vehicle 1: Standard Dry Van (53 Feet) Number of trucks: 1"
click at [22, 85] on icon at bounding box center [19, 91] width 15 height 15
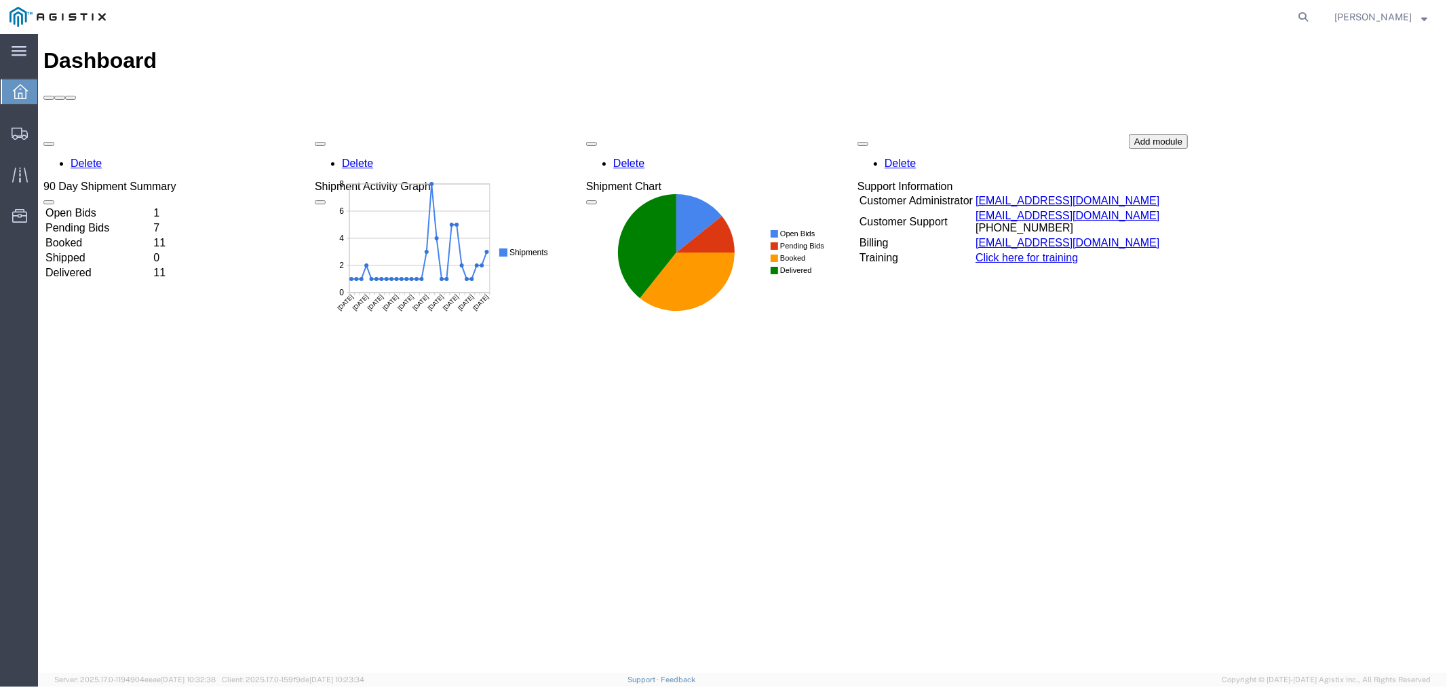
click at [101, 206] on td "Open Bids" at bounding box center [97, 213] width 107 height 14
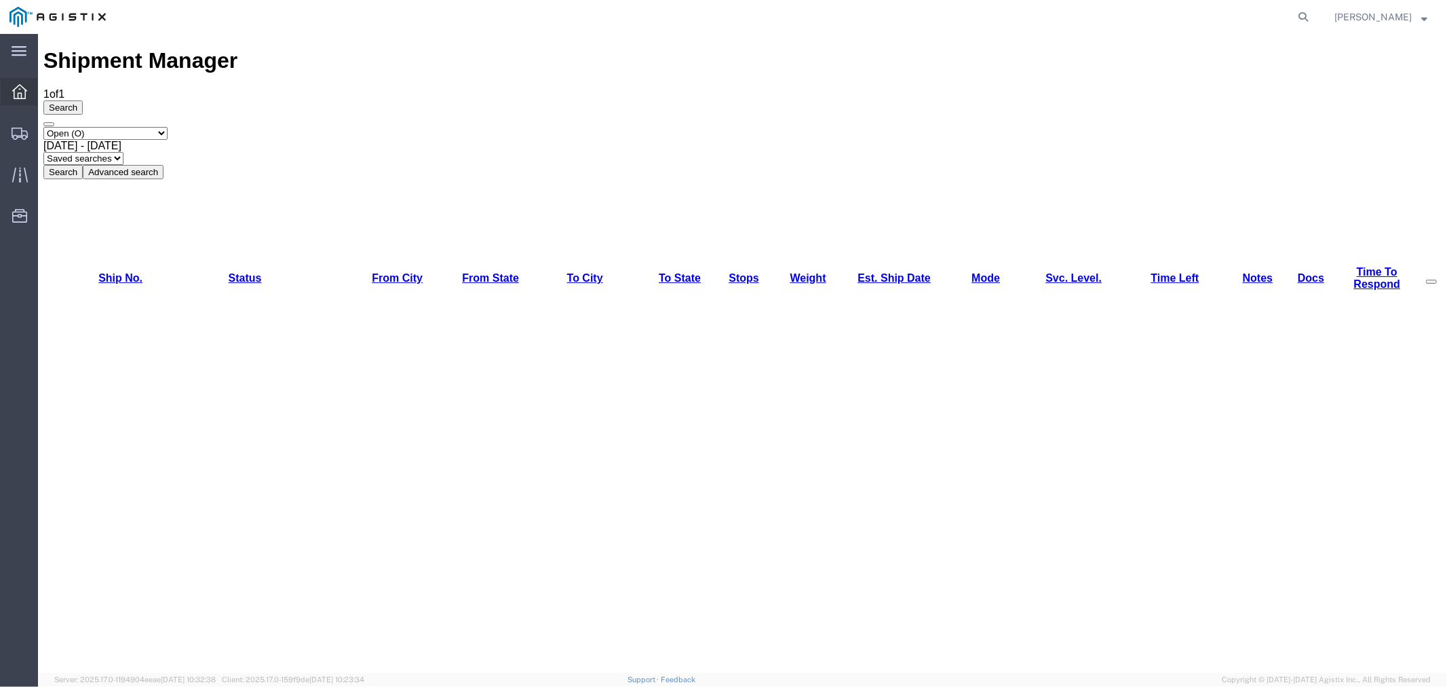
drag, startPoint x: 22, startPoint y: 96, endPoint x: 31, endPoint y: 95, distance: 8.9
click at [22, 96] on icon at bounding box center [19, 91] width 15 height 15
